Goal: Obtain resource: Obtain resource

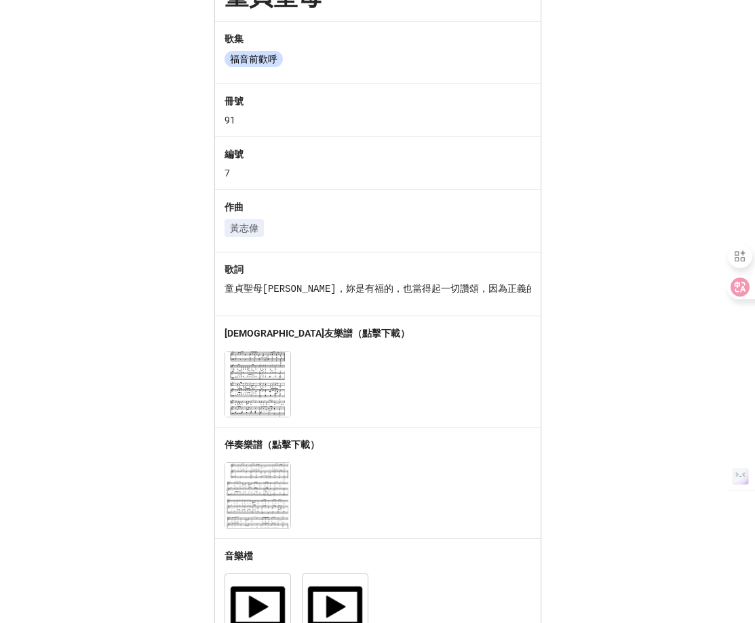
scroll to position [166, 0]
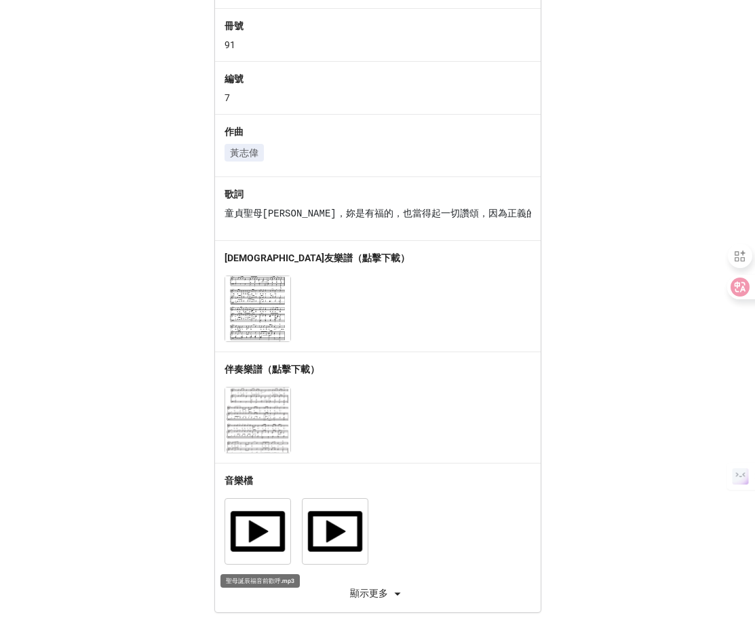
click at [251, 532] on img at bounding box center [257, 531] width 65 height 65
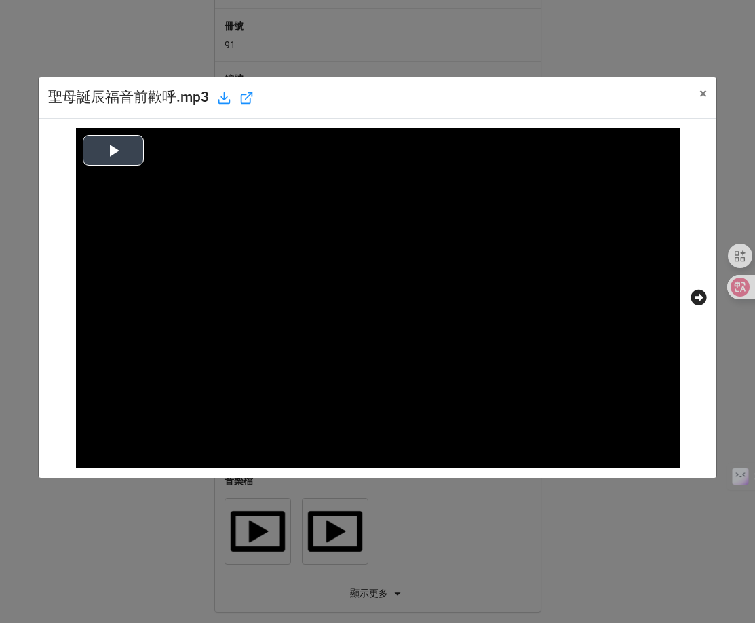
click at [126, 146] on button "Play Video" at bounding box center [113, 150] width 61 height 31
click at [699, 96] on span "×" at bounding box center [702, 93] width 7 height 16
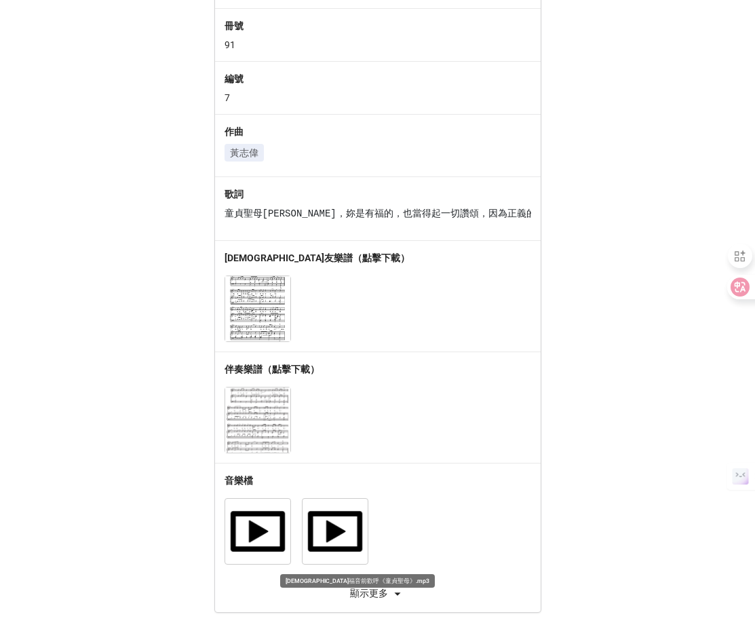
click at [341, 528] on img at bounding box center [335, 531] width 65 height 65
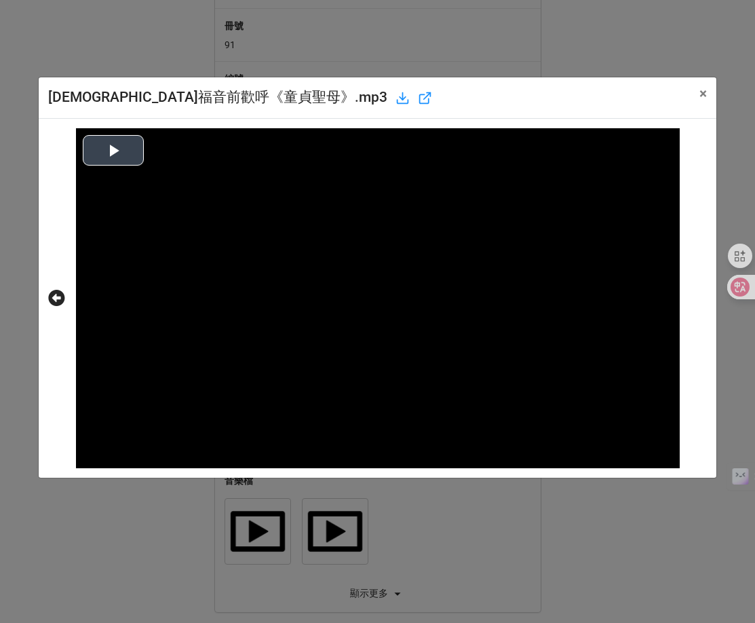
click at [114, 171] on video at bounding box center [378, 298] width 604 height 340
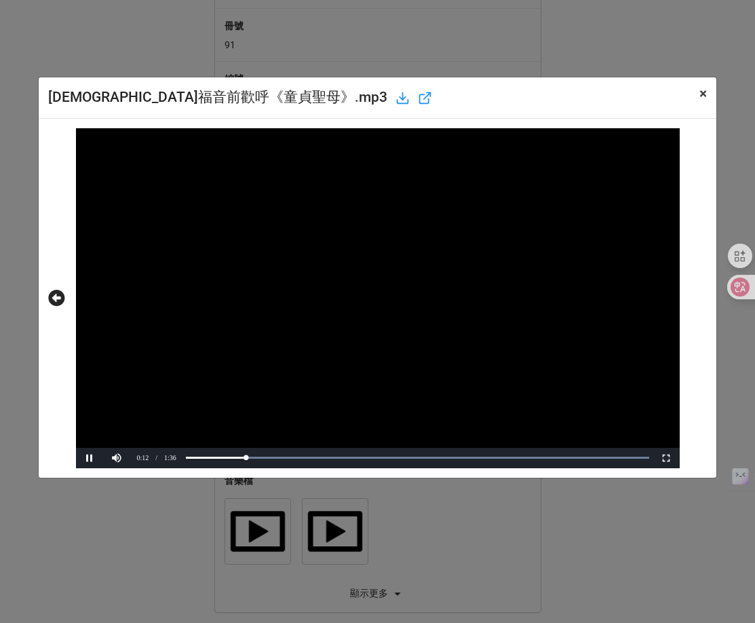
click at [705, 92] on span "×" at bounding box center [702, 93] width 7 height 16
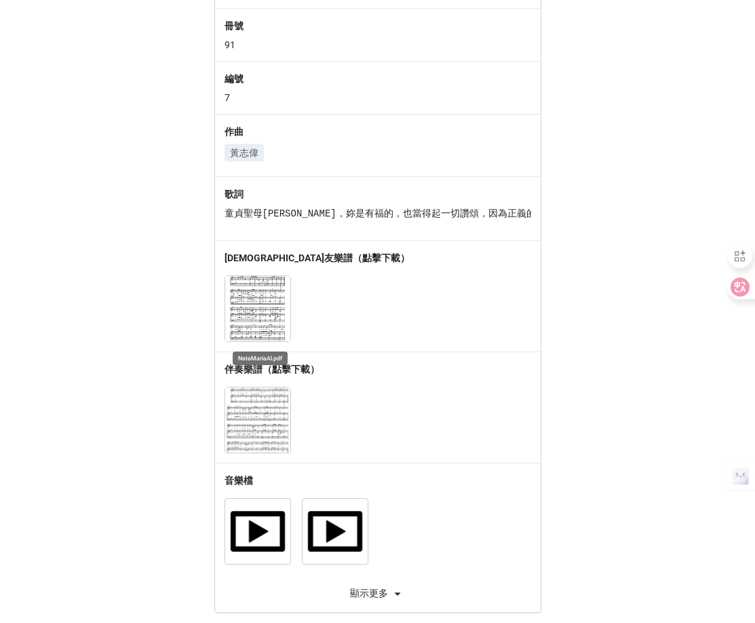
click at [259, 319] on img at bounding box center [257, 308] width 65 height 65
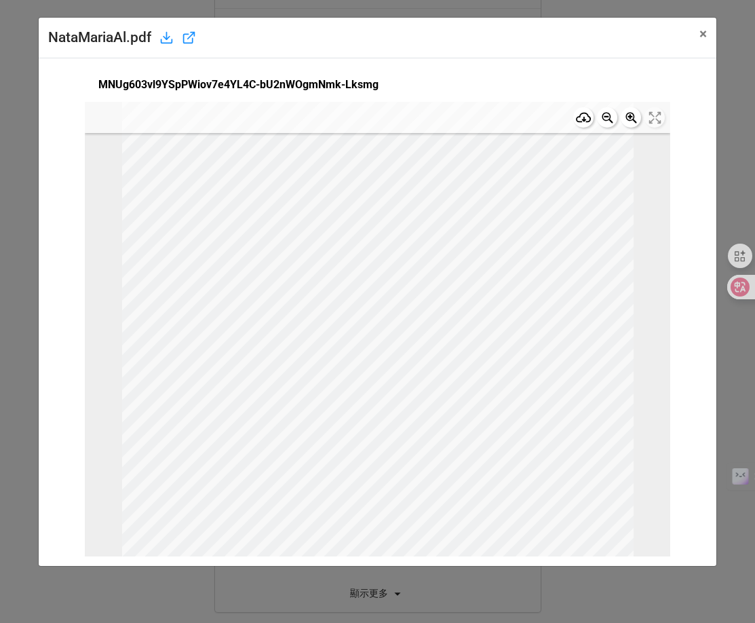
scroll to position [0, 0]
click at [699, 33] on span "×" at bounding box center [702, 34] width 7 height 16
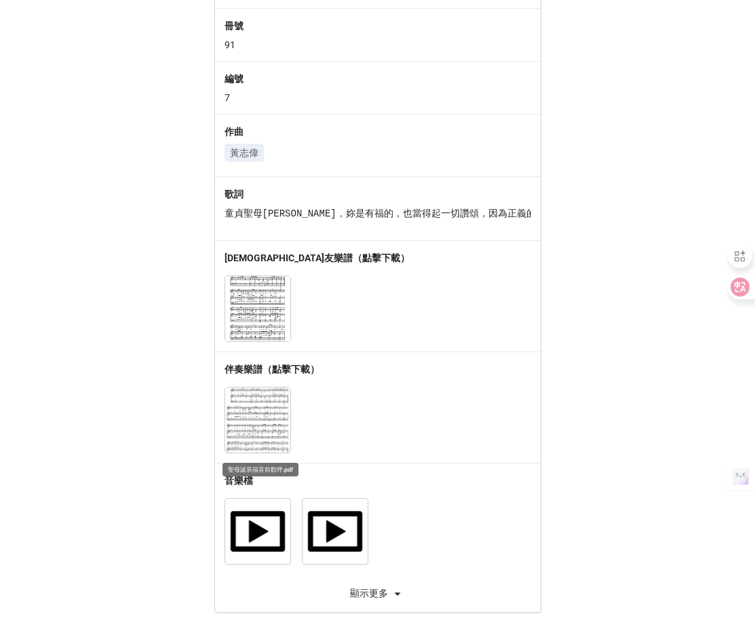
click at [259, 406] on img at bounding box center [257, 419] width 65 height 65
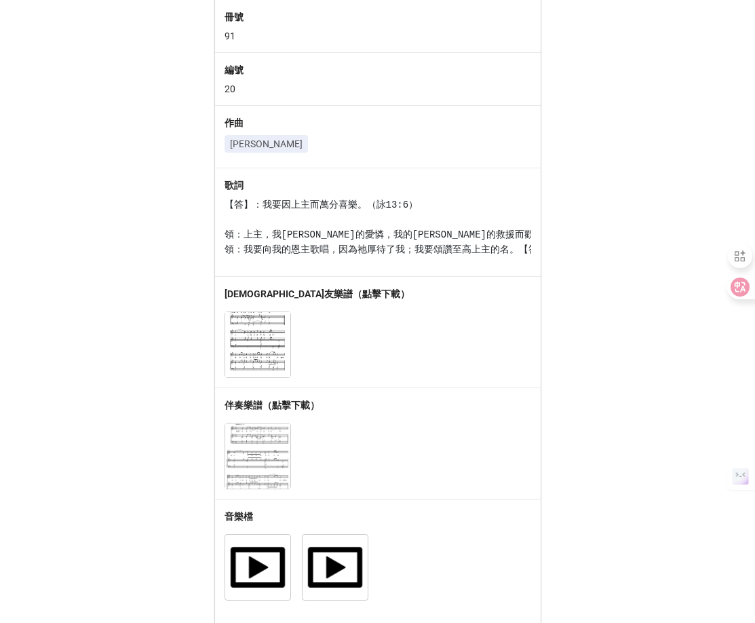
scroll to position [210, 0]
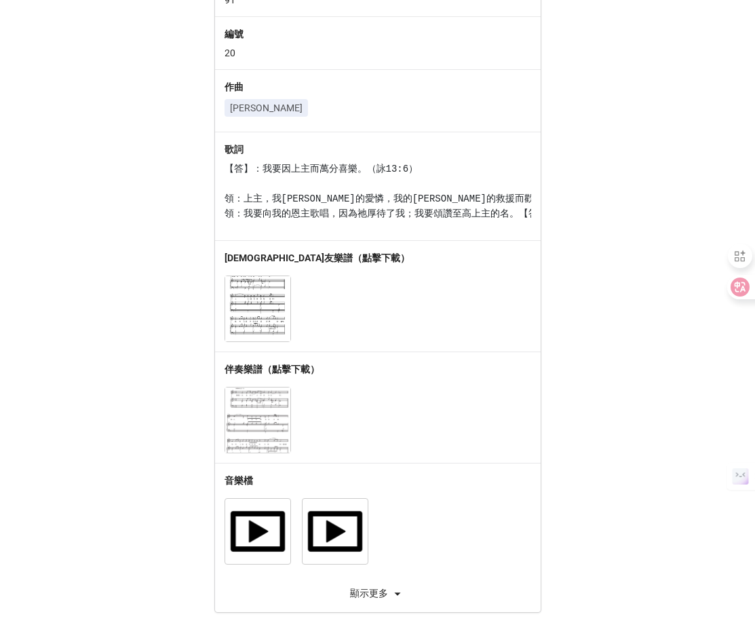
click at [71, 391] on div "Download 萬分喜樂 歌集 答唱詠 冊號 91 編號 20 作曲 黃志偉 歌詞 【答】：我要因上主而萬分喜樂。（詠13:6） 領：上主，我信賴祢的愛憐，…" at bounding box center [377, 209] width 755 height 805
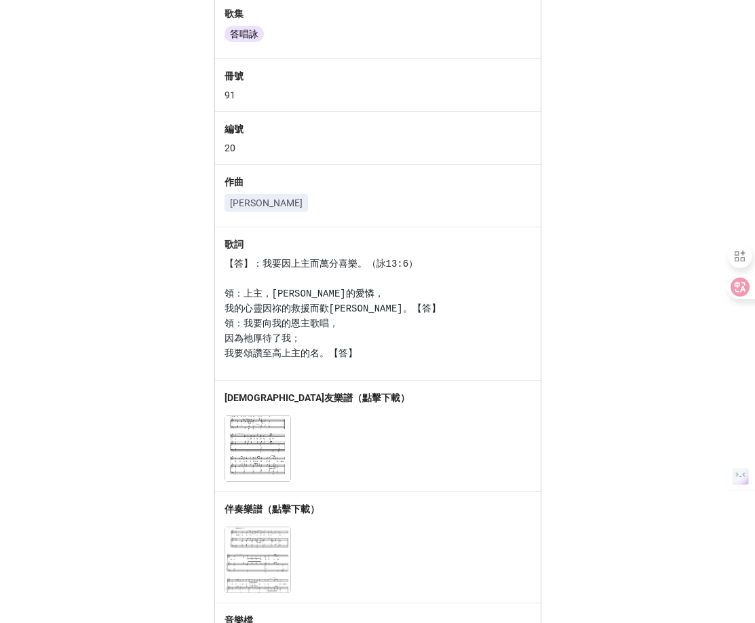
scroll to position [116, 0]
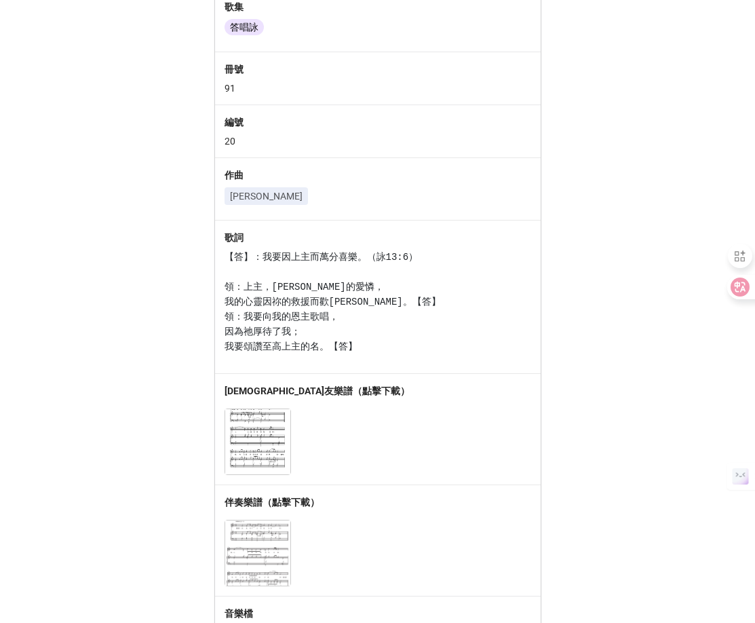
click at [492, 201] on div "[PERSON_NAME]" at bounding box center [378, 198] width 307 height 23
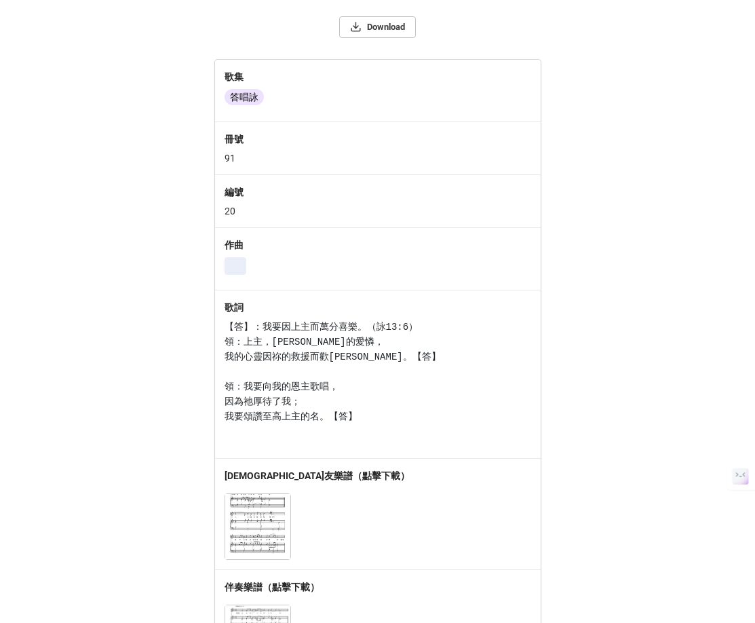
scroll to position [5, 0]
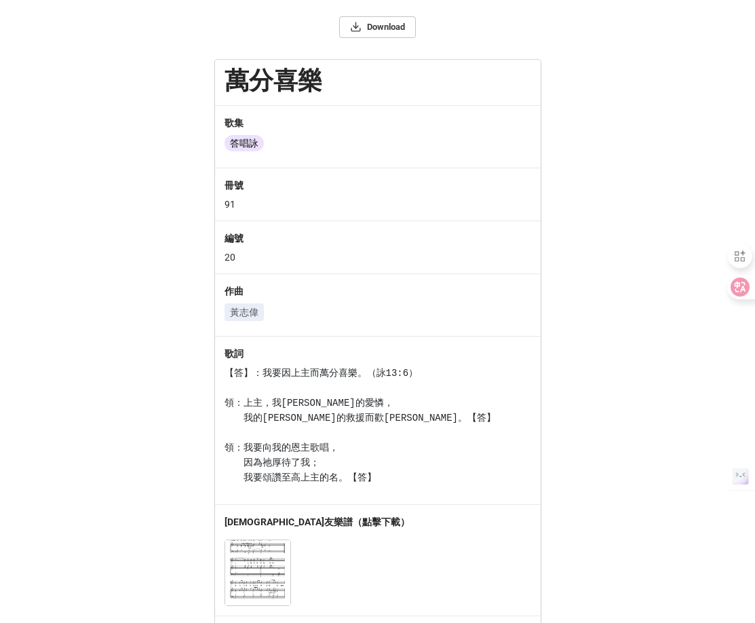
scroll to position [16, 0]
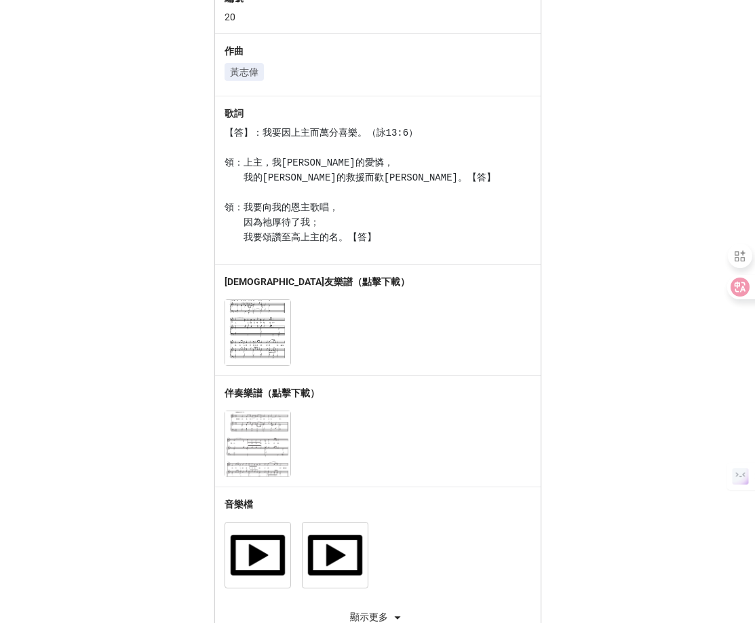
scroll to position [263, 0]
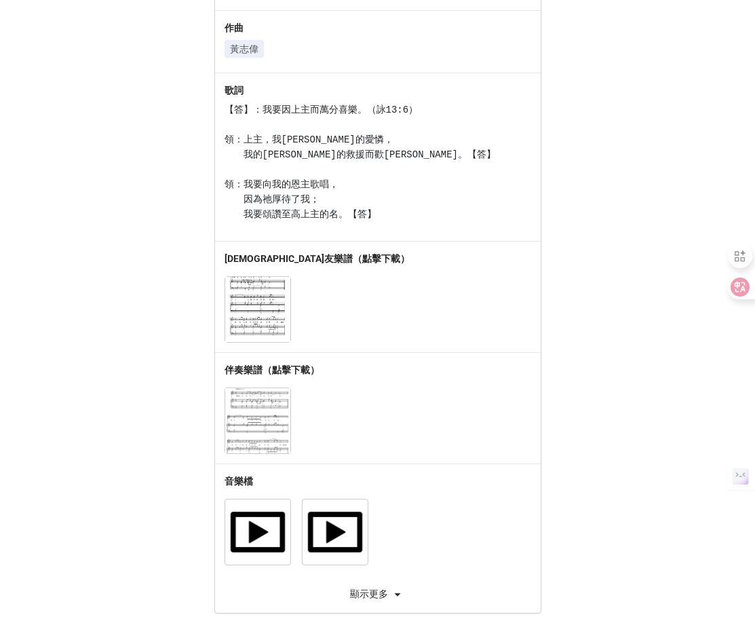
click at [614, 385] on div "Download 萬分喜樂 歌集 禮樂集 冊號 91 編號 20 作曲 黃志偉 歌詞 【答】：我要因上主而萬分喜樂。（詠13:6） 領：上主，我信賴祢的愛憐，…" at bounding box center [377, 180] width 755 height 865
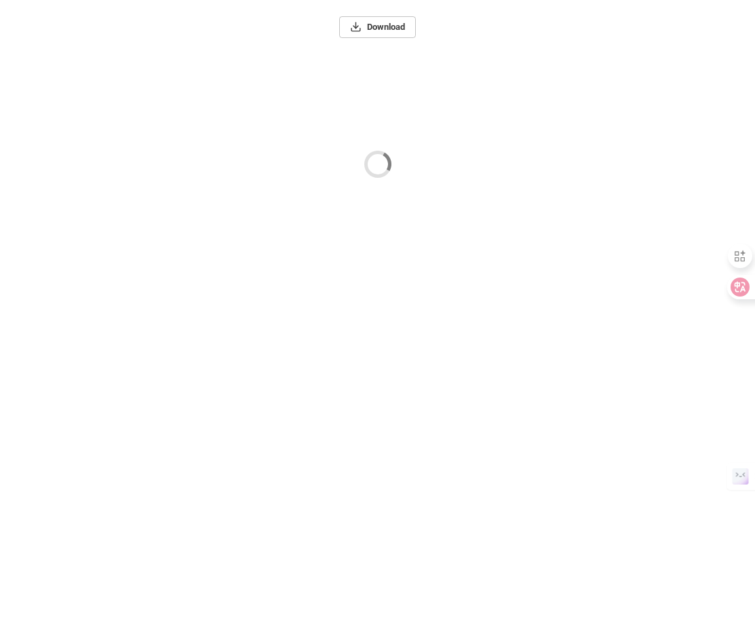
scroll to position [0, 0]
